Goal: Transaction & Acquisition: Purchase product/service

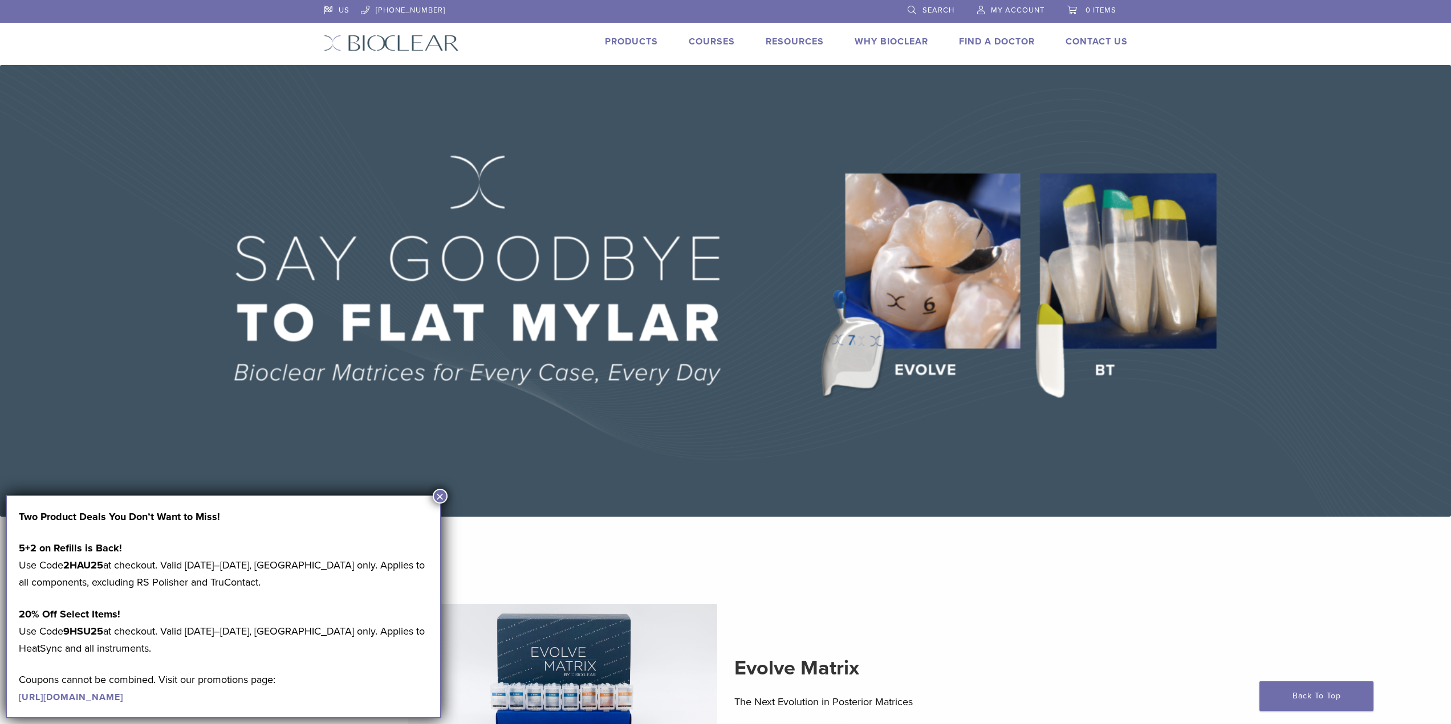
click at [1011, 7] on span "My Account" at bounding box center [1018, 10] width 54 height 9
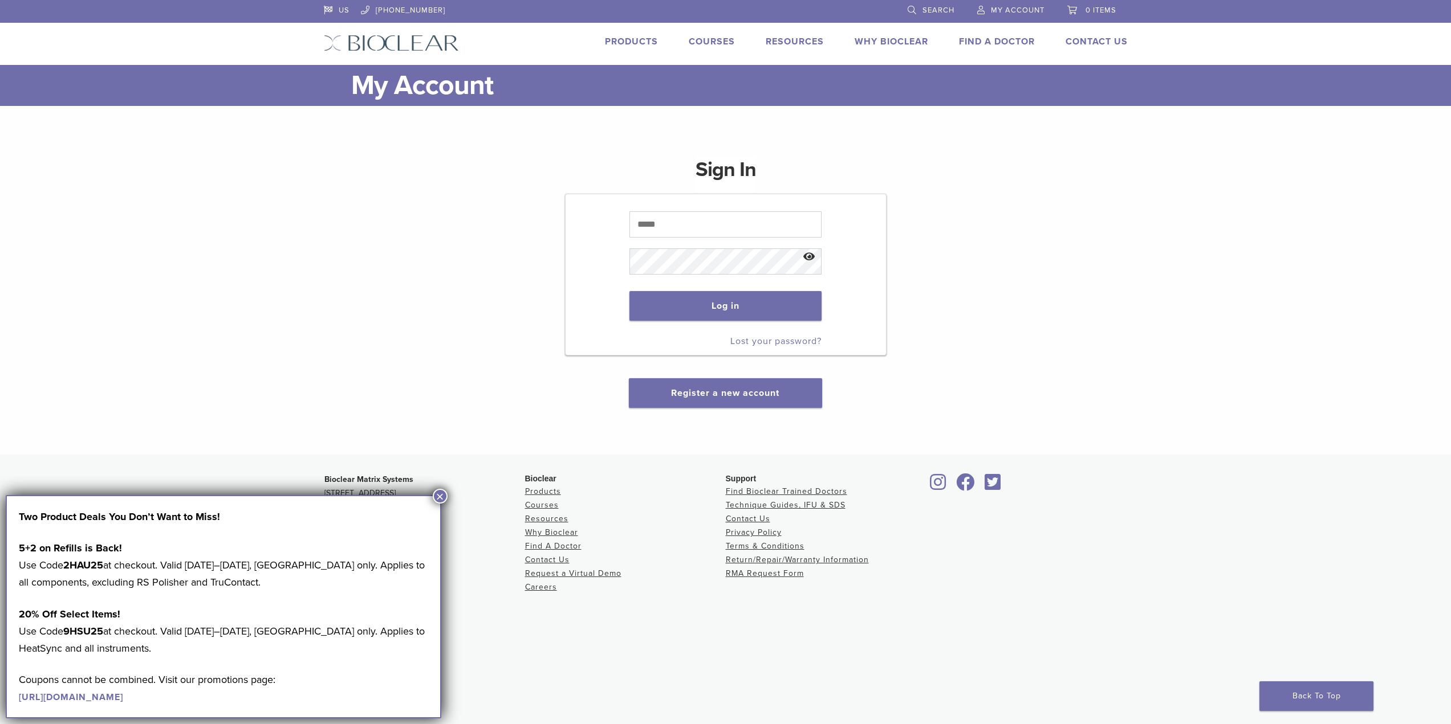
click at [439, 493] on button "×" at bounding box center [440, 496] width 15 height 15
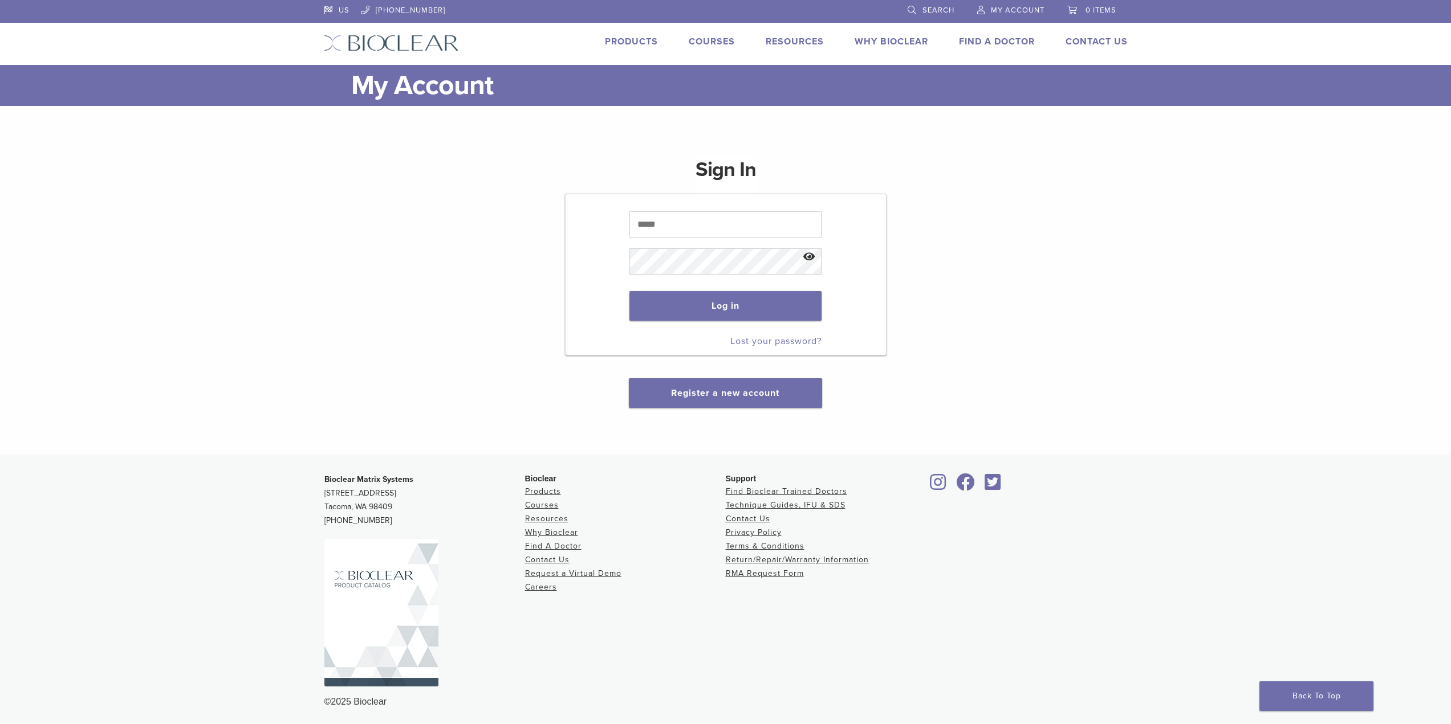
click at [629, 206] on div at bounding box center [629, 206] width 0 height 0
click at [479, 254] on div "Sign In Log in Lost your password? Register a new account" at bounding box center [726, 275] width 804 height 266
click at [634, 43] on link "Products" at bounding box center [631, 41] width 53 height 11
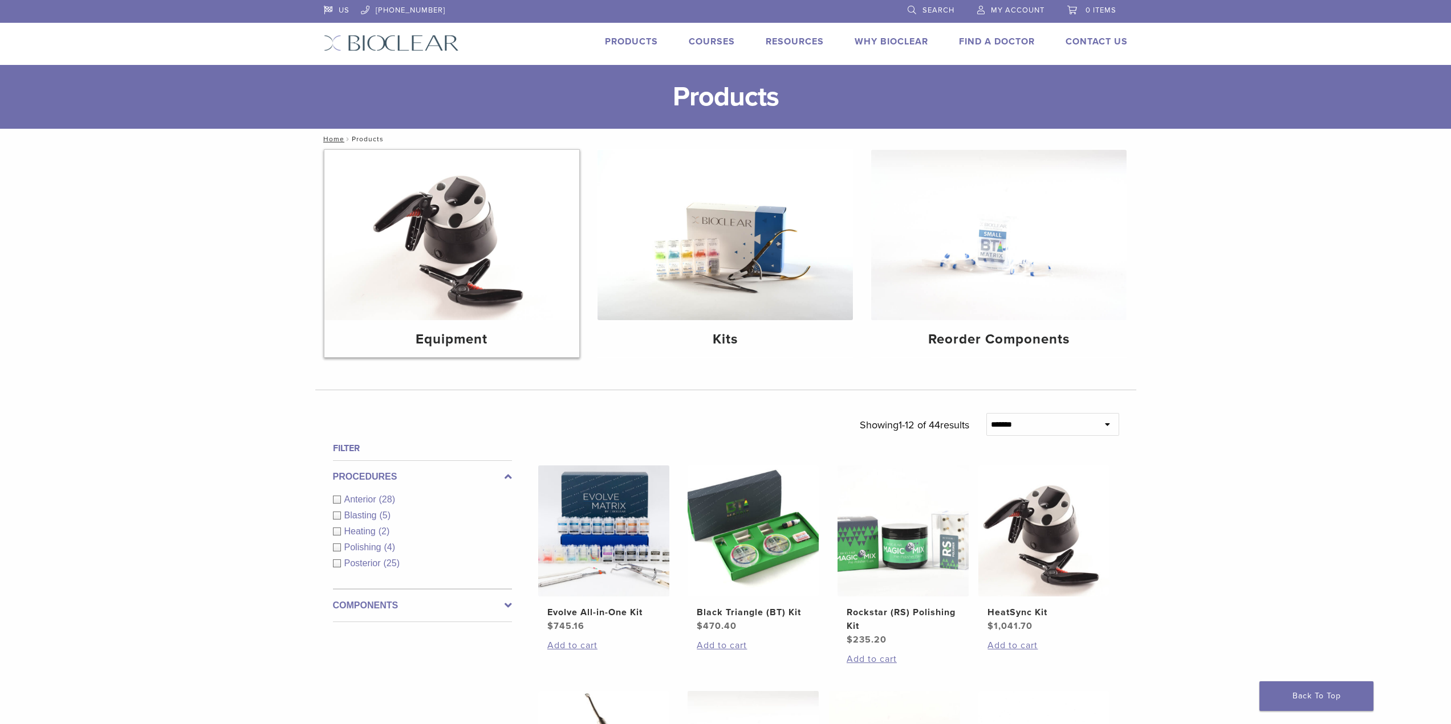
click at [470, 219] on img at bounding box center [451, 235] width 255 height 170
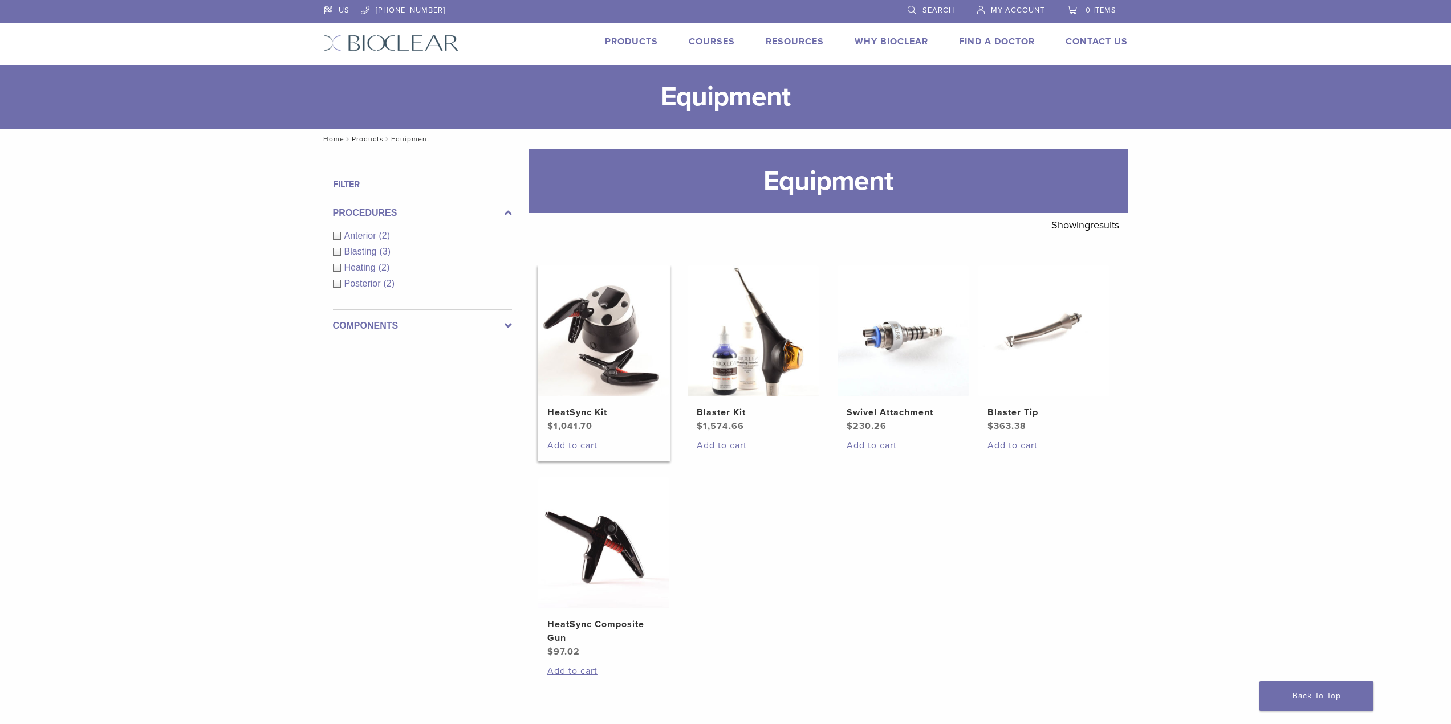
click at [589, 433] on span "$ 1,041.70" at bounding box center [603, 426] width 113 height 14
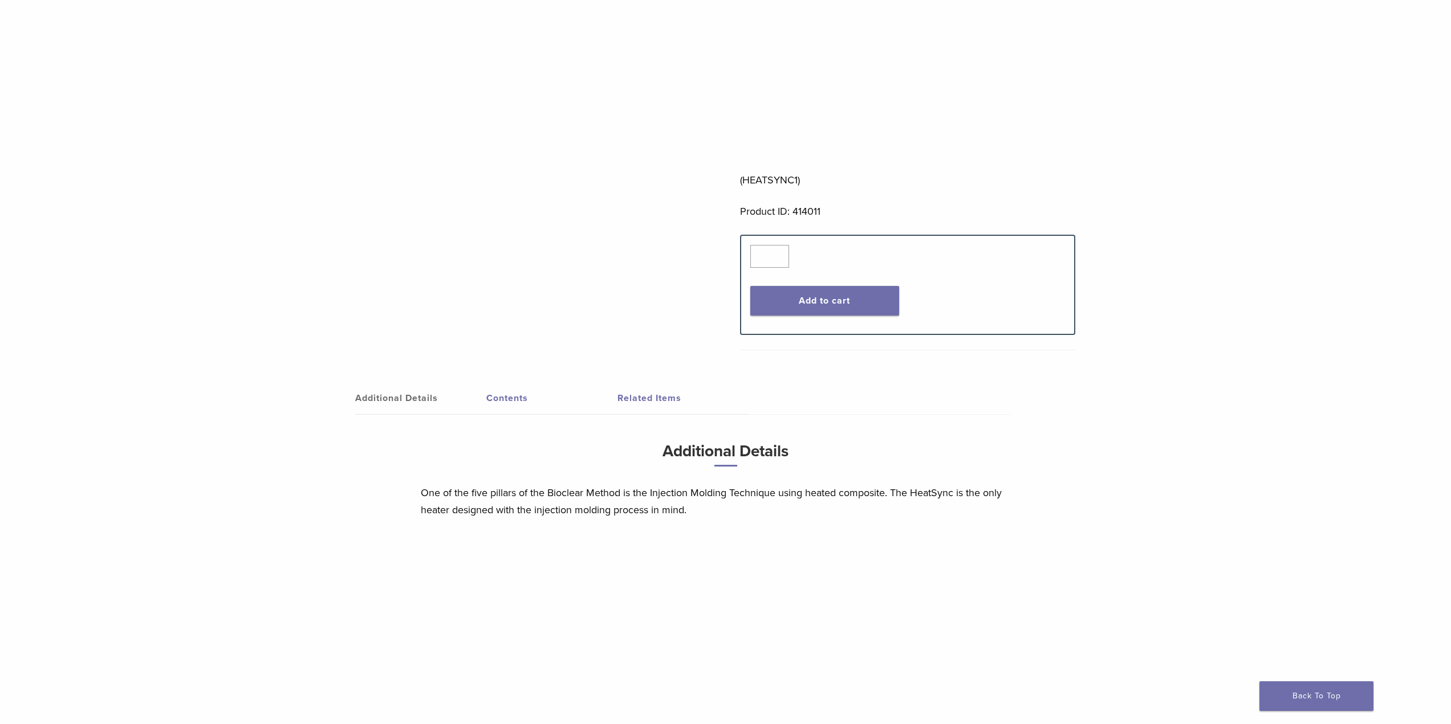
scroll to position [456, 0]
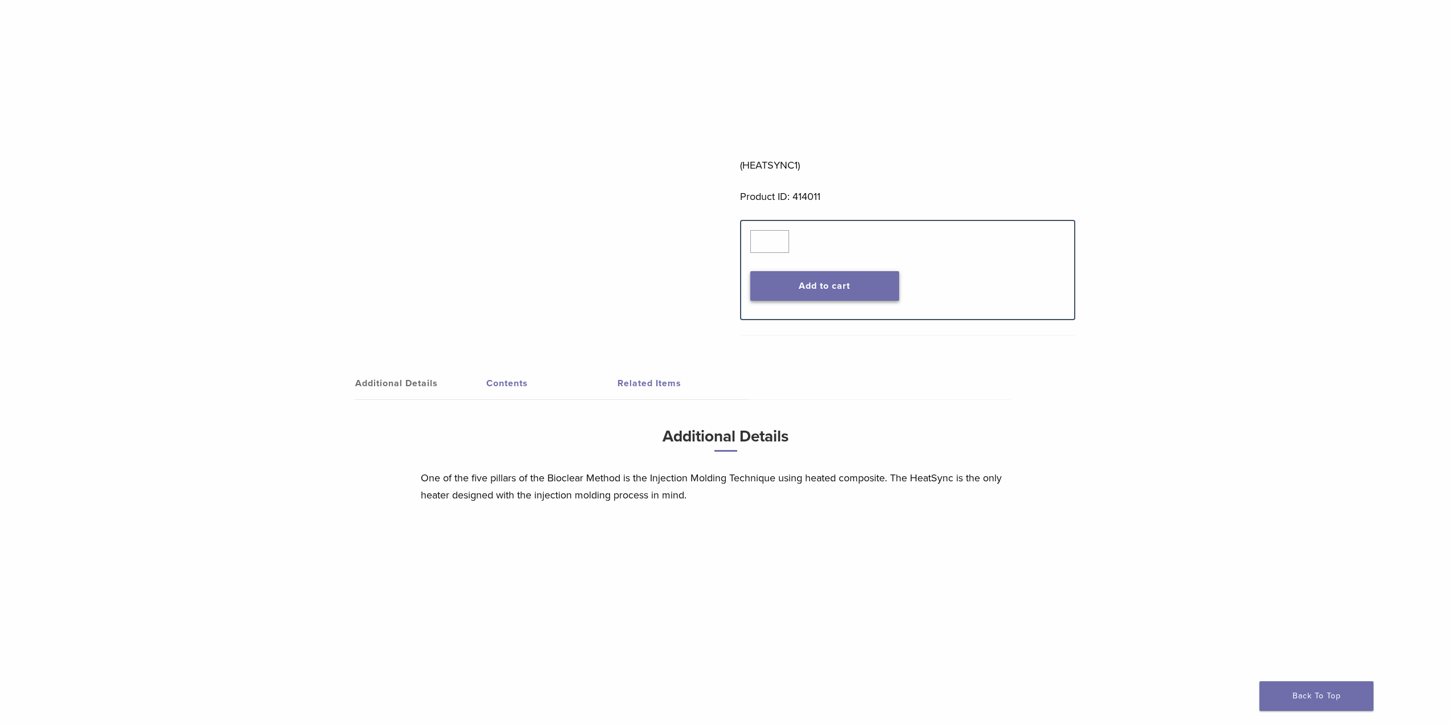
click at [846, 290] on button "Add to cart" at bounding box center [824, 286] width 149 height 30
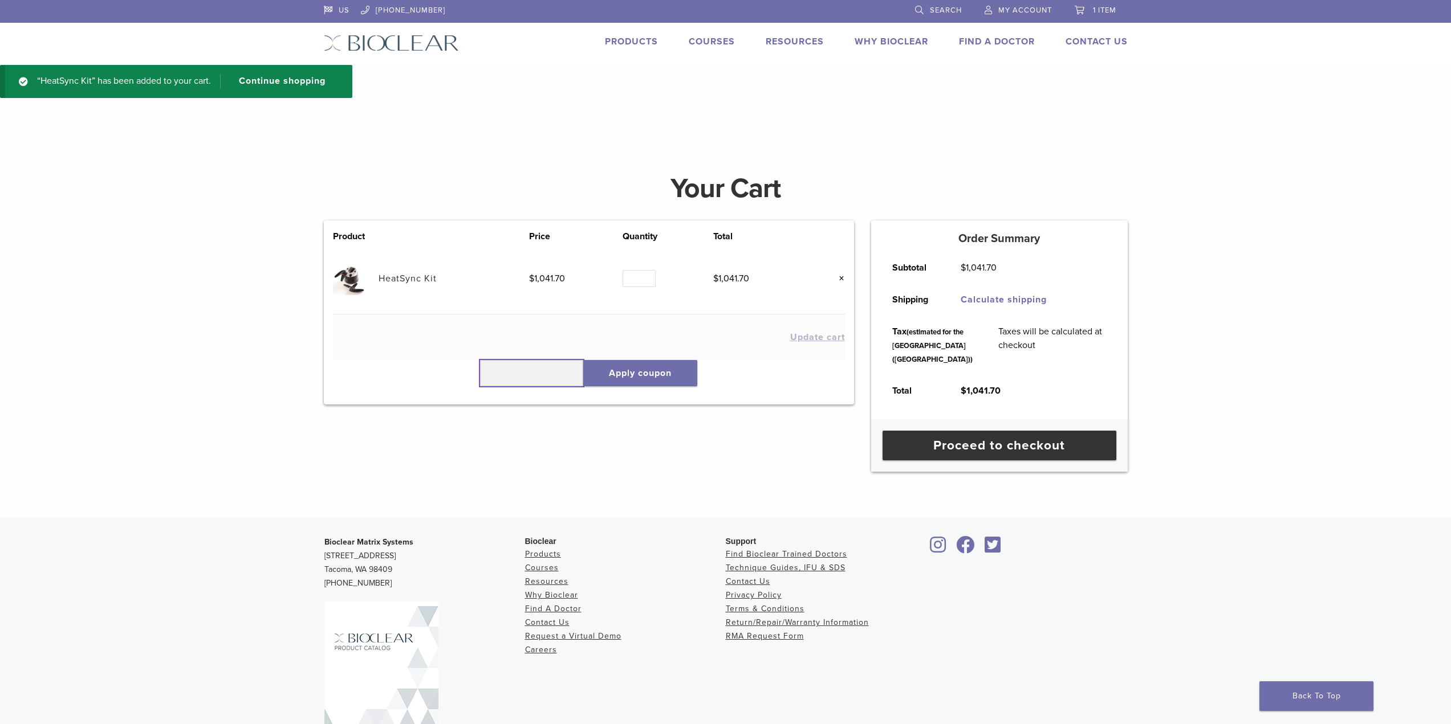
click at [514, 376] on input "text" at bounding box center [532, 373] width 104 height 26
type input "******"
click at [650, 381] on button "Apply coupon" at bounding box center [640, 373] width 114 height 26
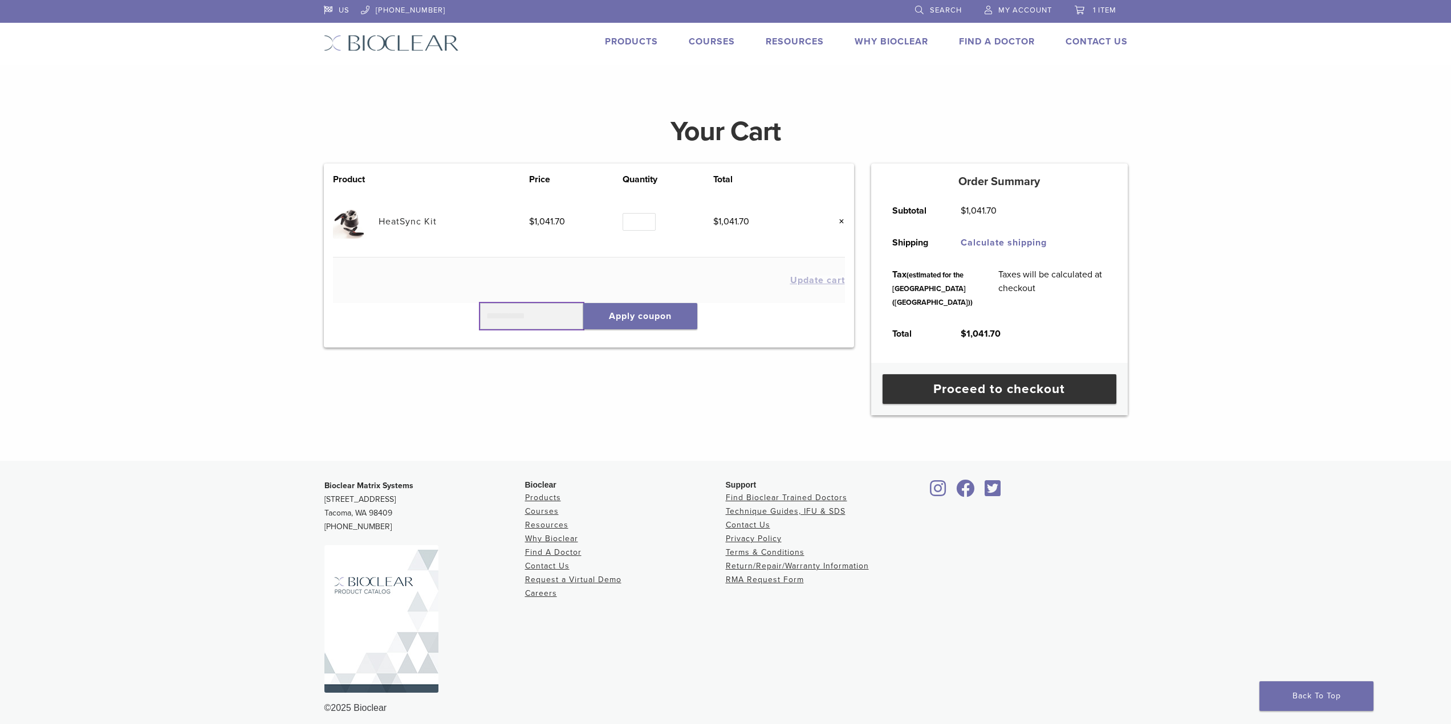
click at [484, 316] on input "text" at bounding box center [532, 316] width 104 height 26
type input "******"
click at [646, 316] on button "Apply coupon" at bounding box center [640, 316] width 114 height 26
